Goal: Task Accomplishment & Management: Complete application form

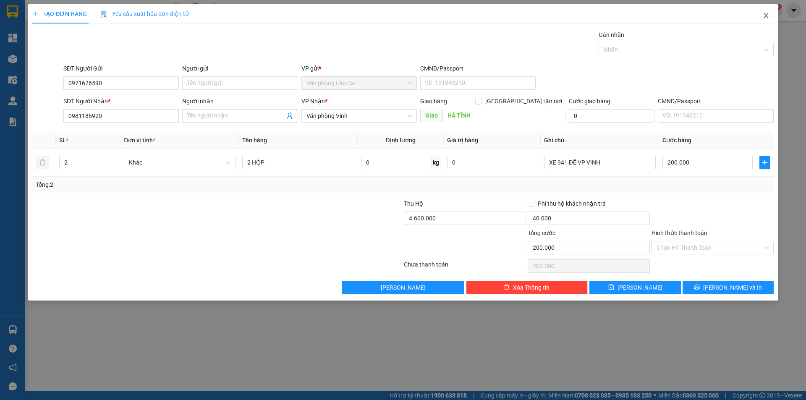
click at [765, 16] on icon "close" at bounding box center [765, 15] width 7 height 7
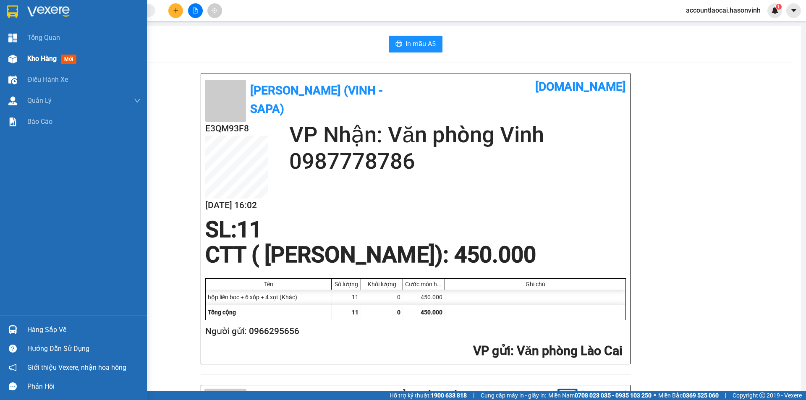
click at [37, 55] on span "Kho hàng" at bounding box center [41, 59] width 29 height 8
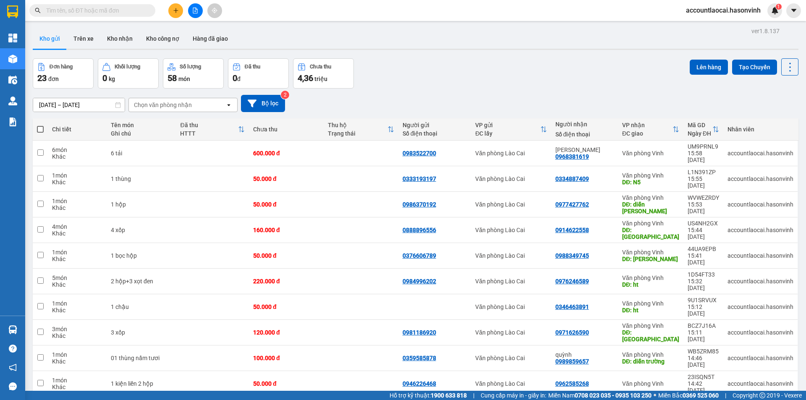
click at [673, 130] on icon at bounding box center [675, 129] width 7 height 7
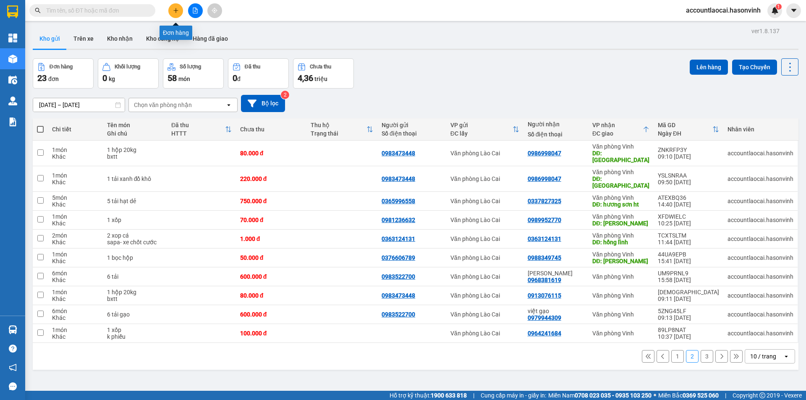
click at [176, 10] on icon "plus" at bounding box center [175, 10] width 0 height 5
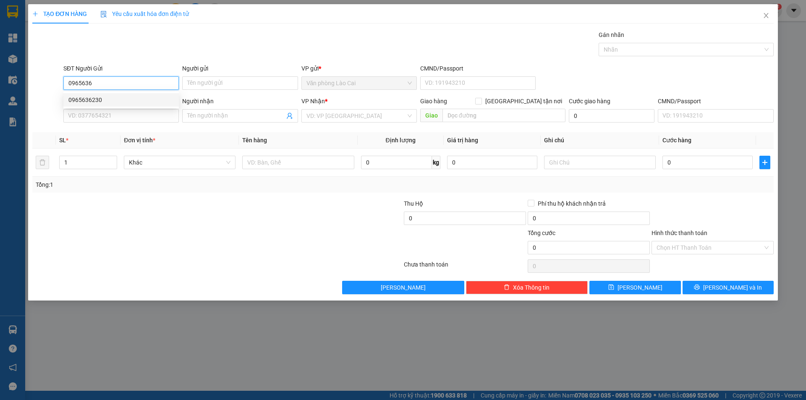
click at [117, 101] on div "0965636230" at bounding box center [120, 99] width 105 height 9
type input "0965636230"
type input "0389933139"
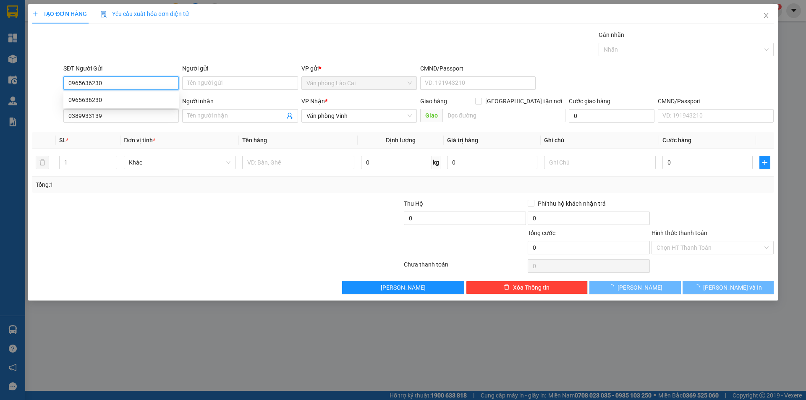
type input "150.000"
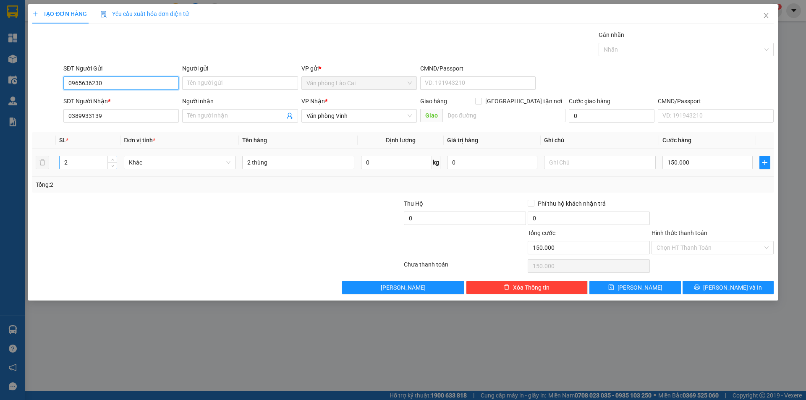
type input "0965636230"
drag, startPoint x: 94, startPoint y: 164, endPoint x: 0, endPoint y: 170, distance: 94.2
click at [0, 170] on div "TẠO ĐƠN HÀNG Yêu cầu xuất hóa đơn điện tử Transit Pickup Surcharge Ids Transit …" at bounding box center [403, 200] width 806 height 400
type input "3"
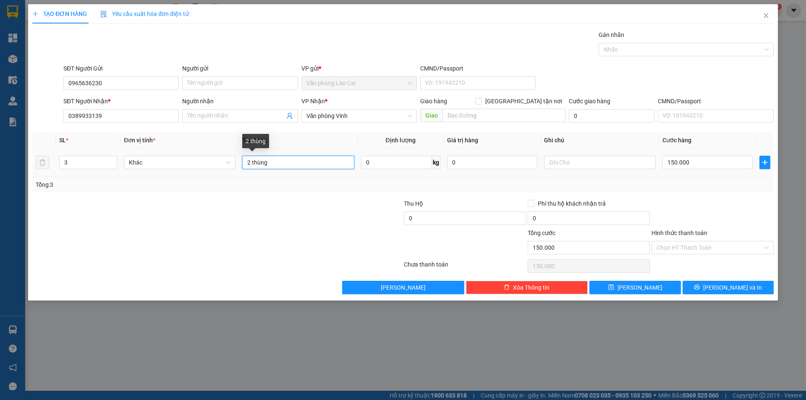
click at [296, 159] on input "2 thùng" at bounding box center [298, 162] width 112 height 13
type input "2 thùng +1 liền 3"
click at [299, 202] on div at bounding box center [341, 213] width 124 height 29
click at [698, 164] on input "150.000" at bounding box center [707, 162] width 90 height 13
type input "2"
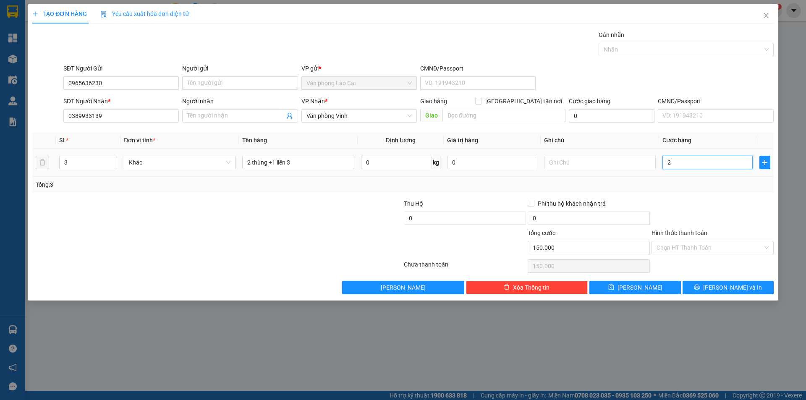
type input "2"
type input "20"
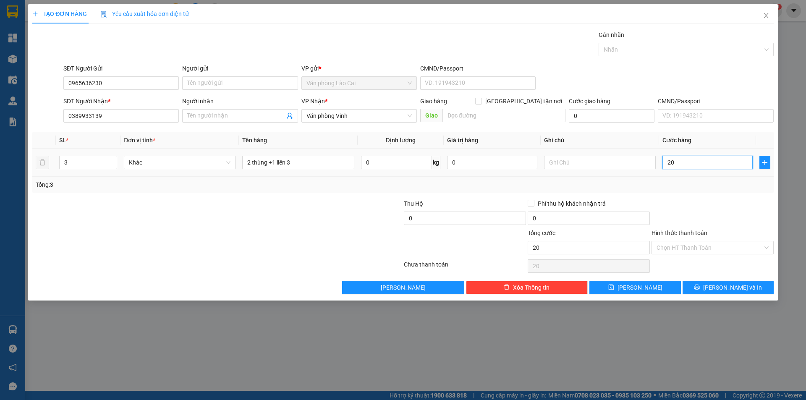
type input "200"
click at [691, 183] on div "Tổng: 3" at bounding box center [403, 184] width 734 height 9
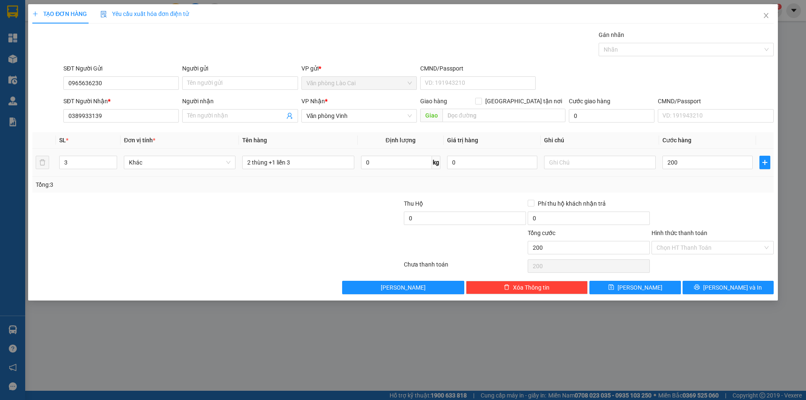
type input "200.000"
click at [709, 285] on button "[PERSON_NAME] và In" at bounding box center [727, 287] width 91 height 13
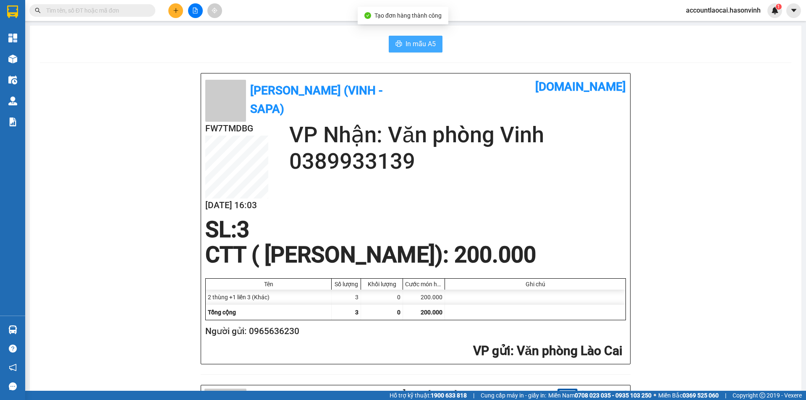
click at [394, 39] on button "In mẫu A5" at bounding box center [416, 44] width 54 height 17
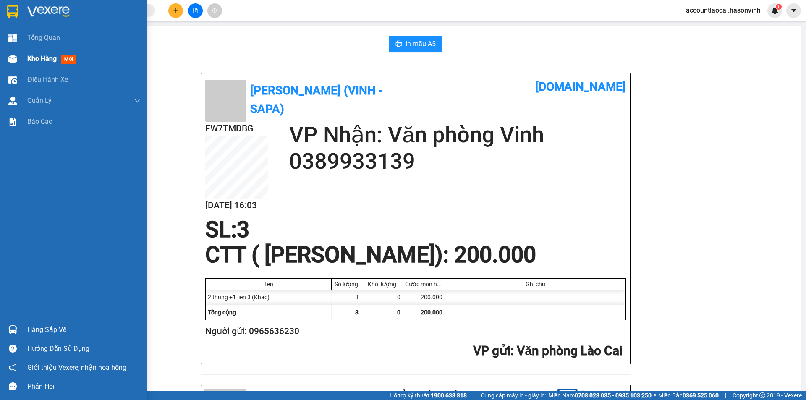
click at [18, 59] on div at bounding box center [12, 59] width 15 height 15
